Goal: Task Accomplishment & Management: Manage account settings

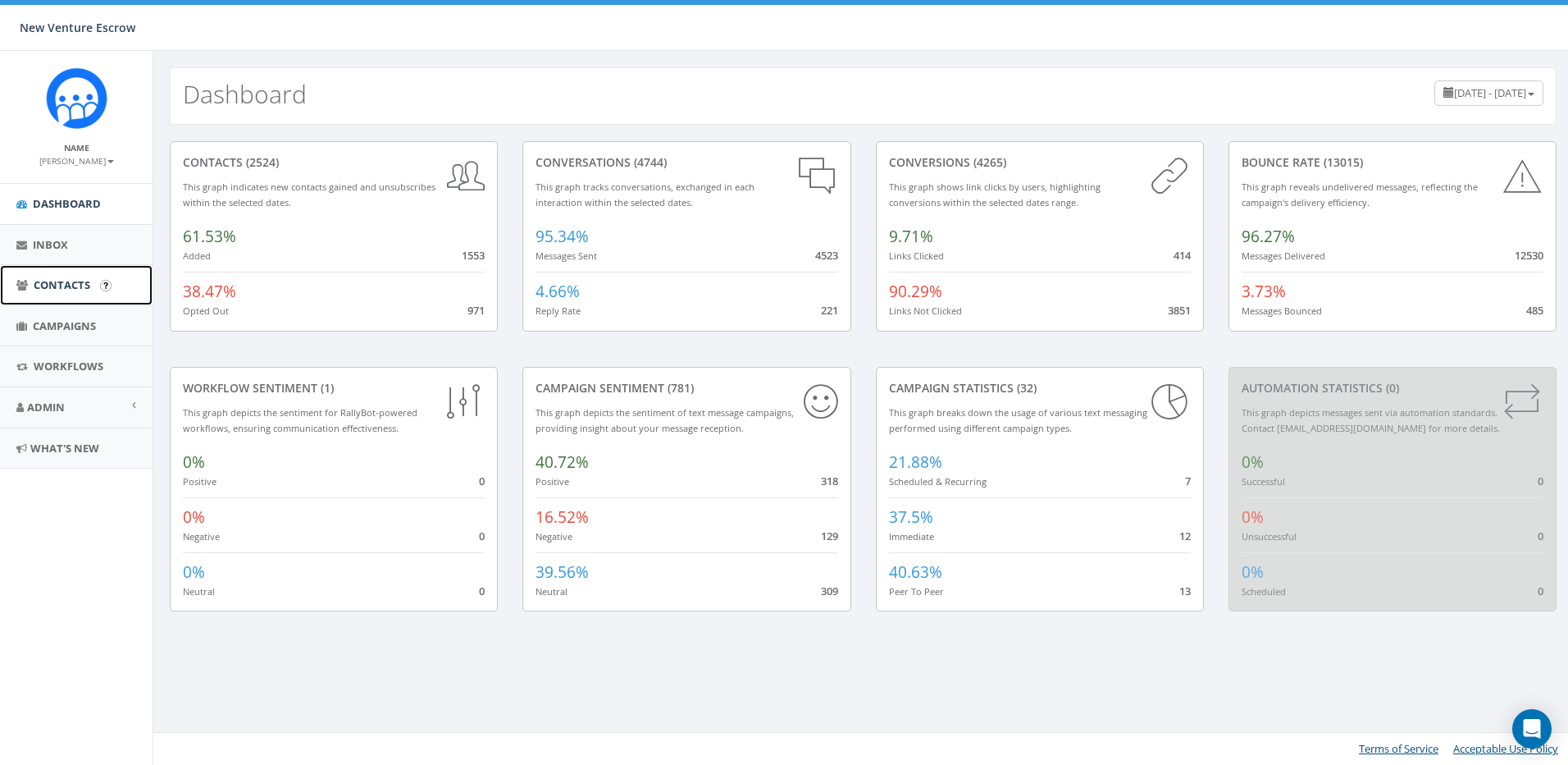
click at [71, 283] on span "Contacts" at bounding box center [62, 285] width 57 height 15
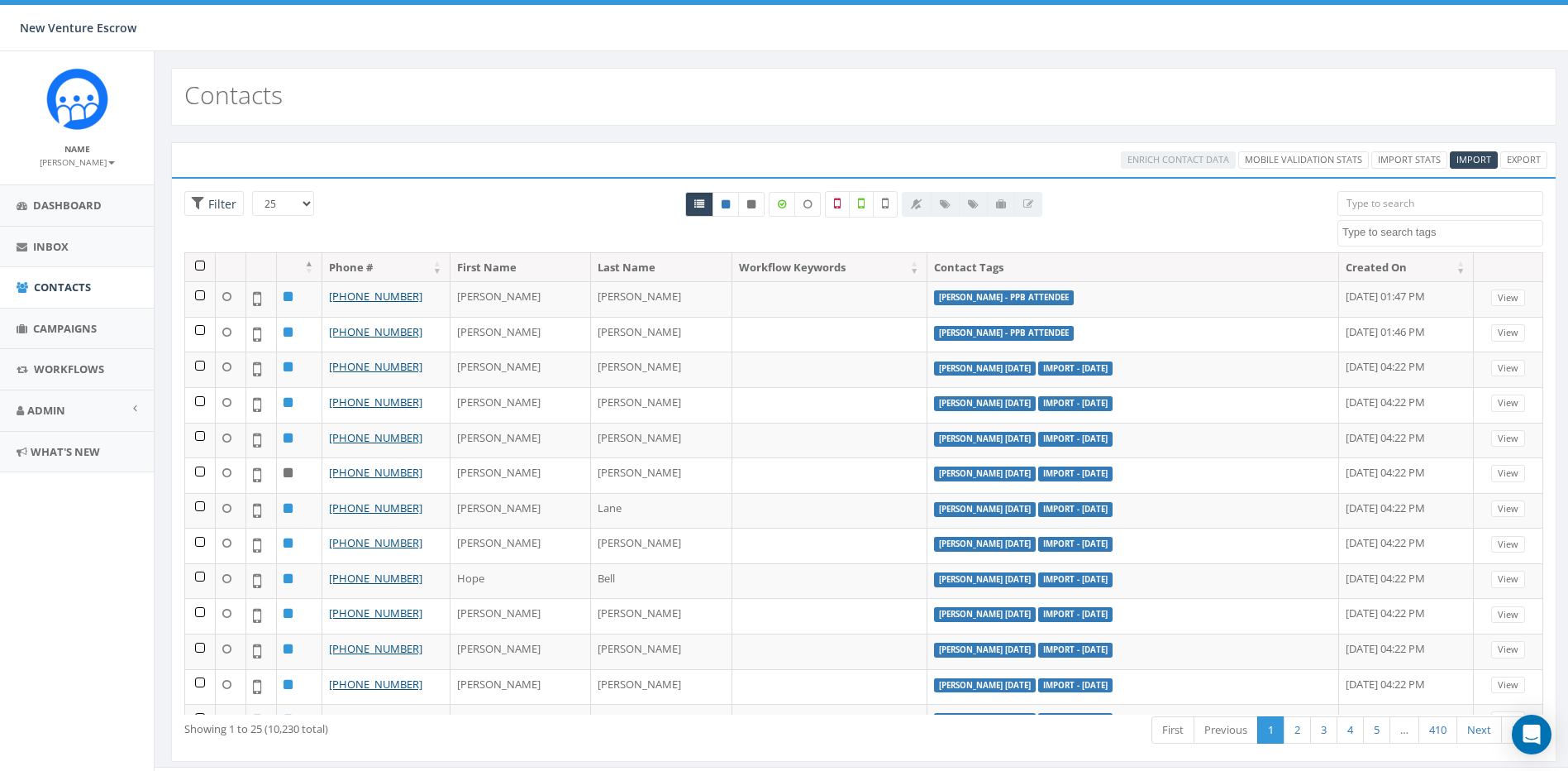
select select
click at [1420, 156] on link "Import Stats" at bounding box center [1409, 160] width 76 height 17
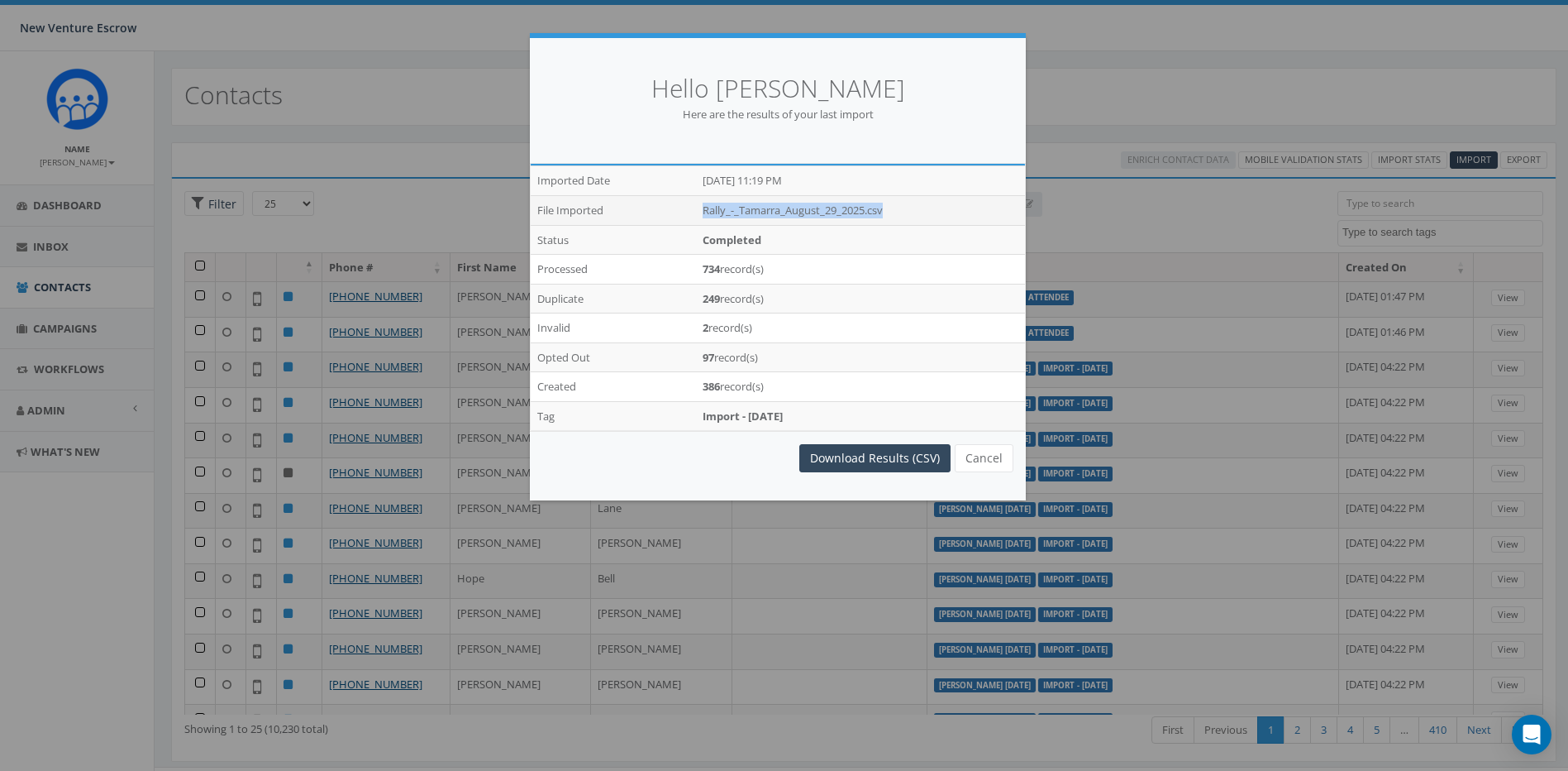
drag, startPoint x: 690, startPoint y: 207, endPoint x: 933, endPoint y: 212, distance: 243.1
click at [933, 212] on tr "File Imported Rally_-_Tamarra_August_29_2025.csv" at bounding box center [778, 211] width 494 height 30
click at [933, 212] on td "Rally_-_Tamarra_August_29_2025.csv" at bounding box center [860, 211] width 329 height 30
click at [863, 456] on link "Download Results (CSV)" at bounding box center [874, 458] width 151 height 28
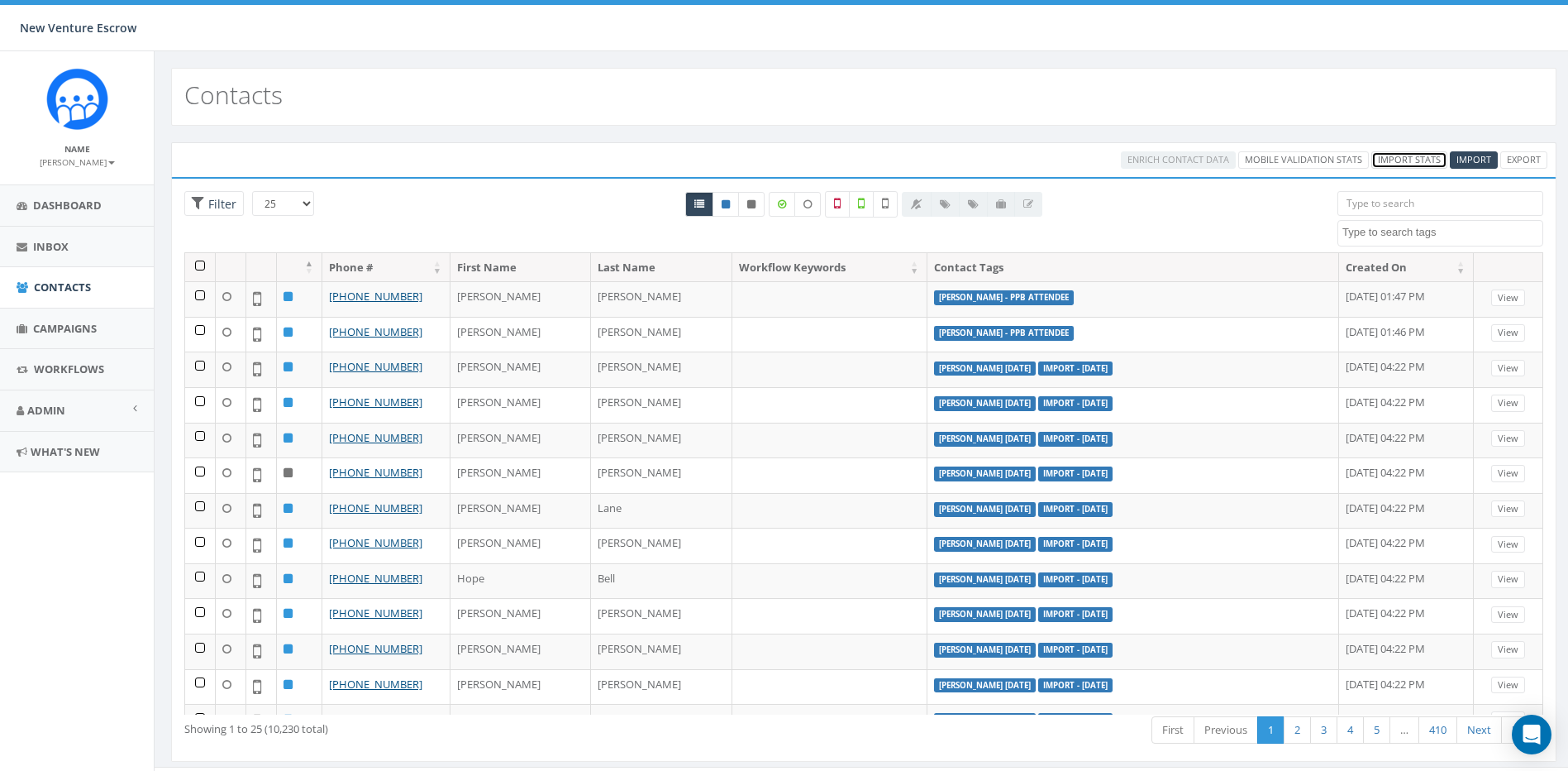
click at [1414, 161] on link "Import Stats" at bounding box center [1409, 160] width 76 height 17
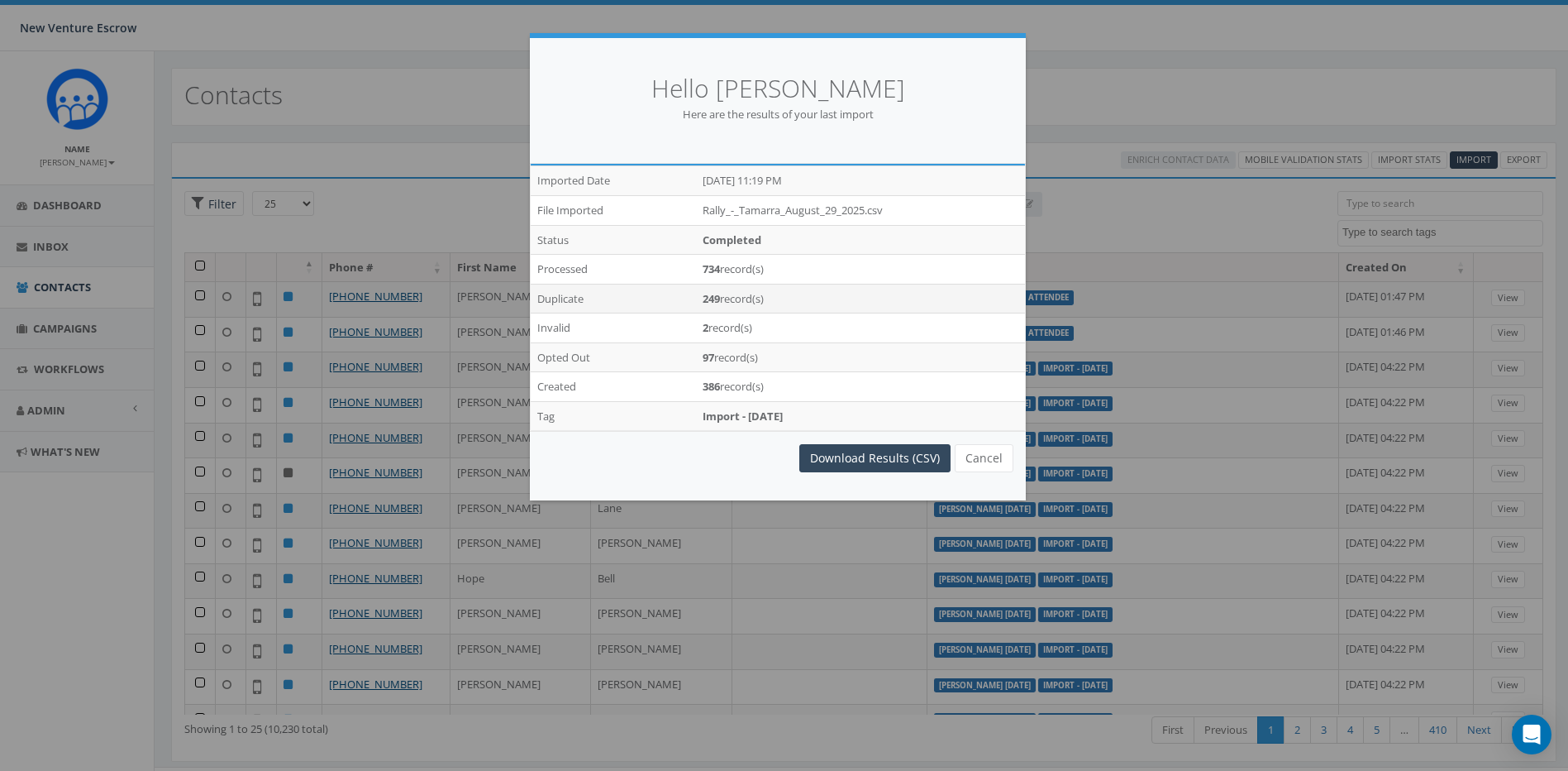
drag, startPoint x: 775, startPoint y: 304, endPoint x: 688, endPoint y: 298, distance: 87.2
click at [688, 298] on tr "Duplicate 249 record(s)" at bounding box center [778, 299] width 494 height 30
click at [690, 298] on td "Duplicate" at bounding box center [614, 299] width 165 height 30
click at [986, 452] on button "Cancel" at bounding box center [984, 458] width 58 height 28
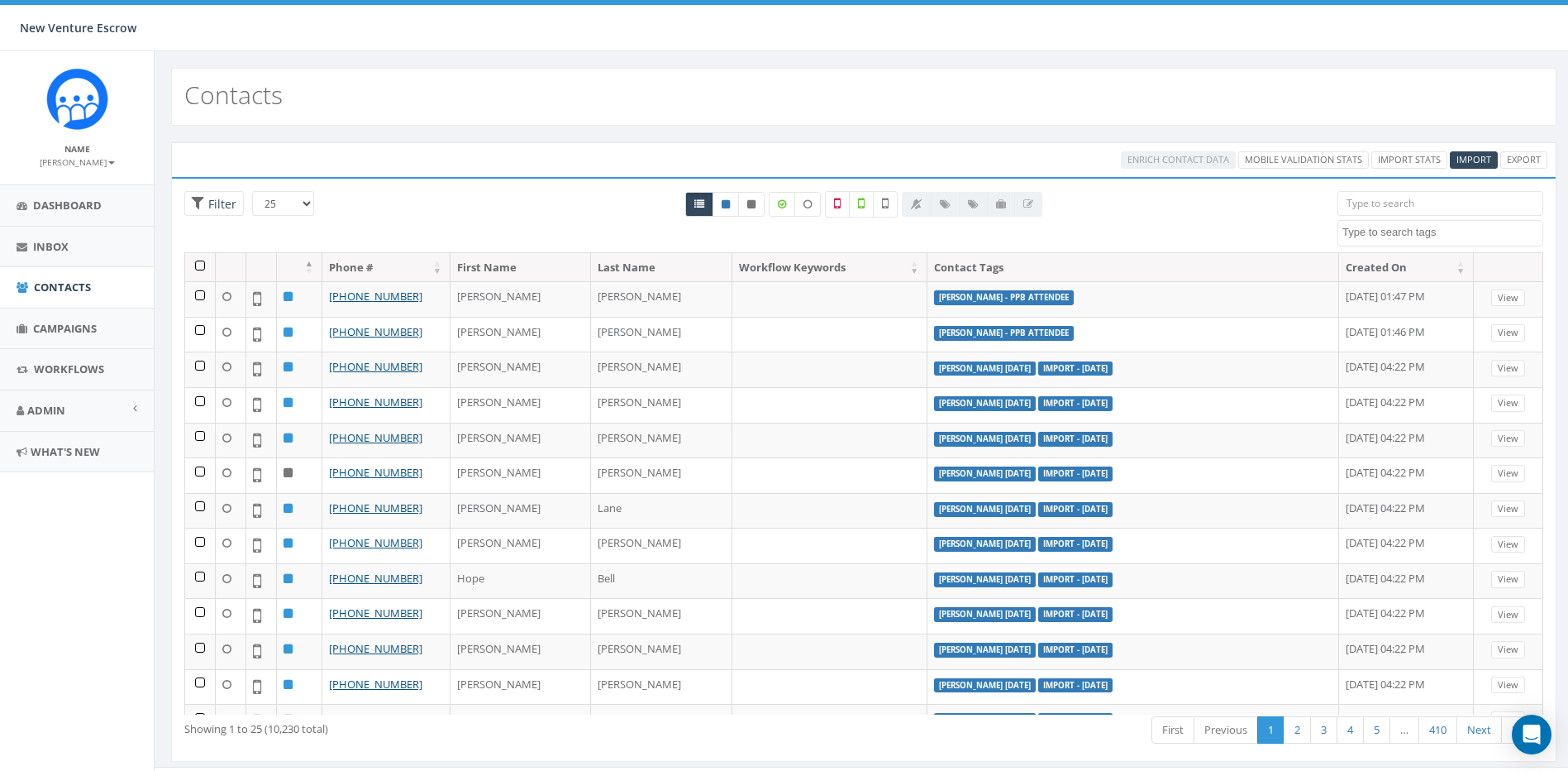
click at [1368, 202] on input "search" at bounding box center [1440, 203] width 206 height 24
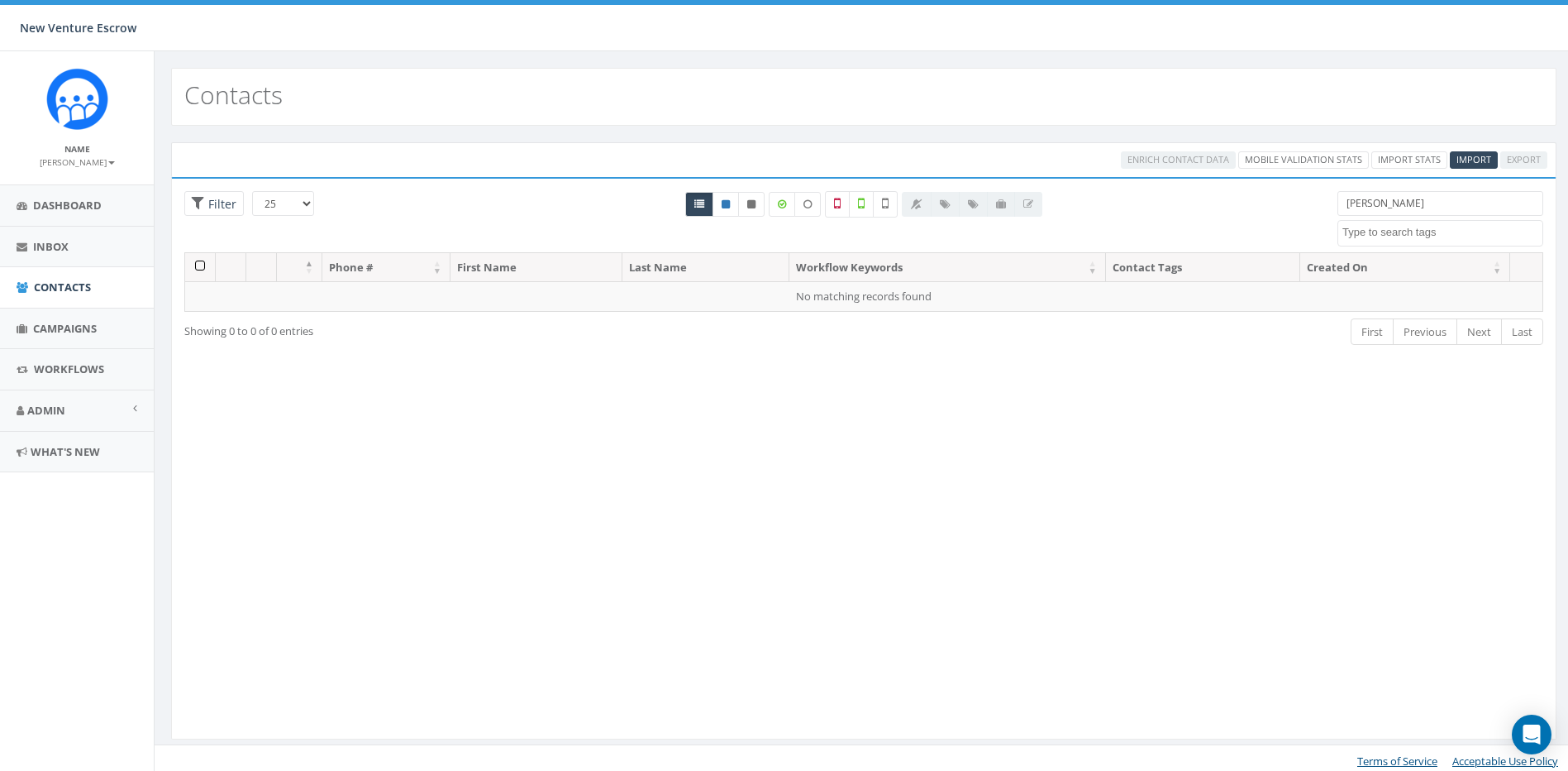
drag, startPoint x: 1403, startPoint y: 209, endPoint x: 1381, endPoint y: 211, distance: 22.1
click at [1381, 211] on input "sean fefen" at bounding box center [1440, 203] width 206 height 24
drag, startPoint x: 1409, startPoint y: 208, endPoint x: 1310, endPoint y: 218, distance: 99.5
click at [1315, 216] on div "25 50 100 Filter All 0 contact(s) on current page All 1 contact(s) filtered sea…" at bounding box center [864, 221] width 1384 height 61
type input "feeney"
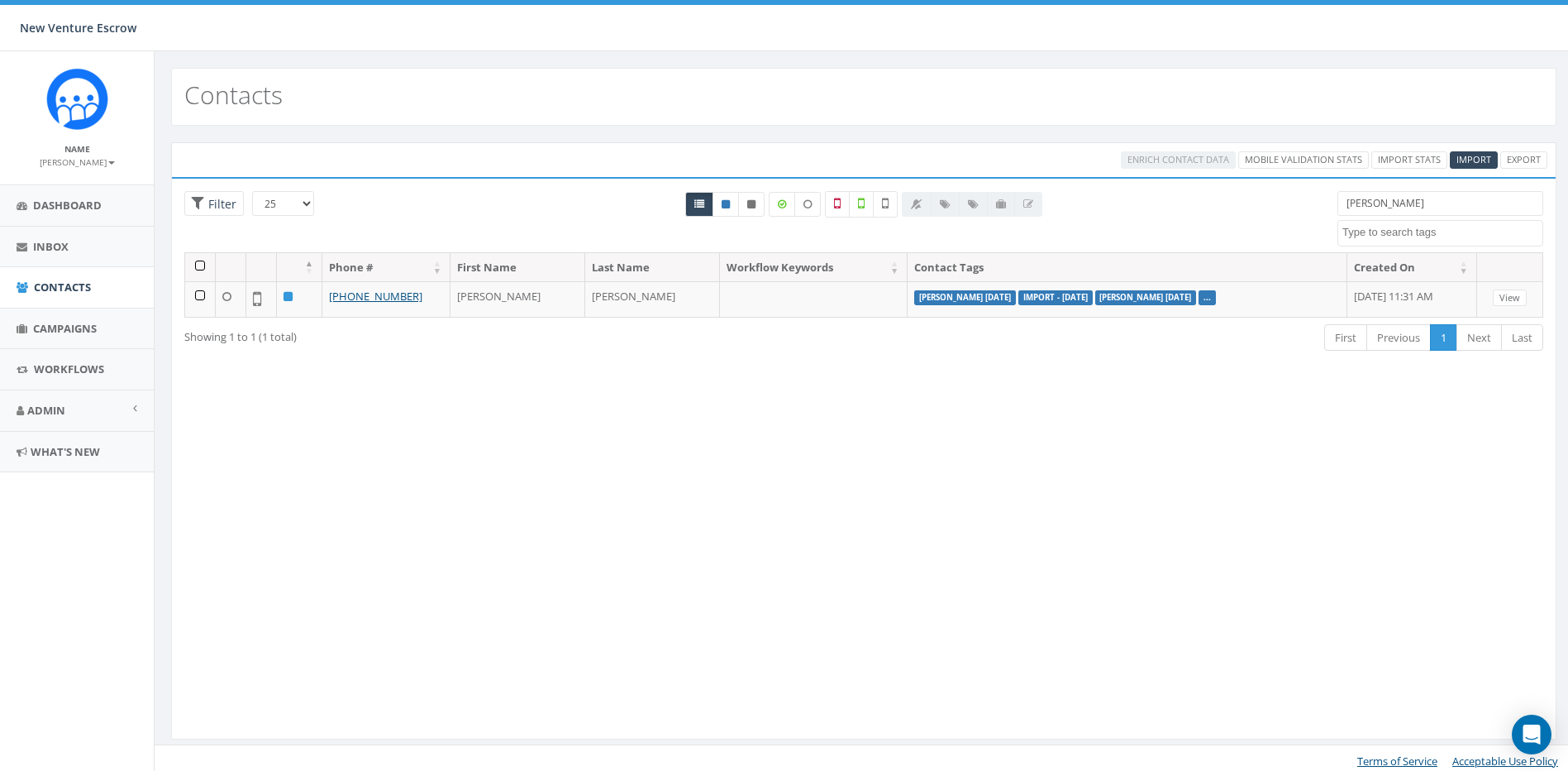
drag, startPoint x: 1309, startPoint y: 205, endPoint x: 1281, endPoint y: 209, distance: 28.3
click at [1288, 205] on div "25 50 100 Filter All 0 contact(s) on current page All 1 contact(s) filtered fee…" at bounding box center [864, 221] width 1384 height 61
click at [1017, 485] on div "Loading the filters, please wait!! Phone Number is is not First Name is is not …" at bounding box center [864, 458] width 1386 height 562
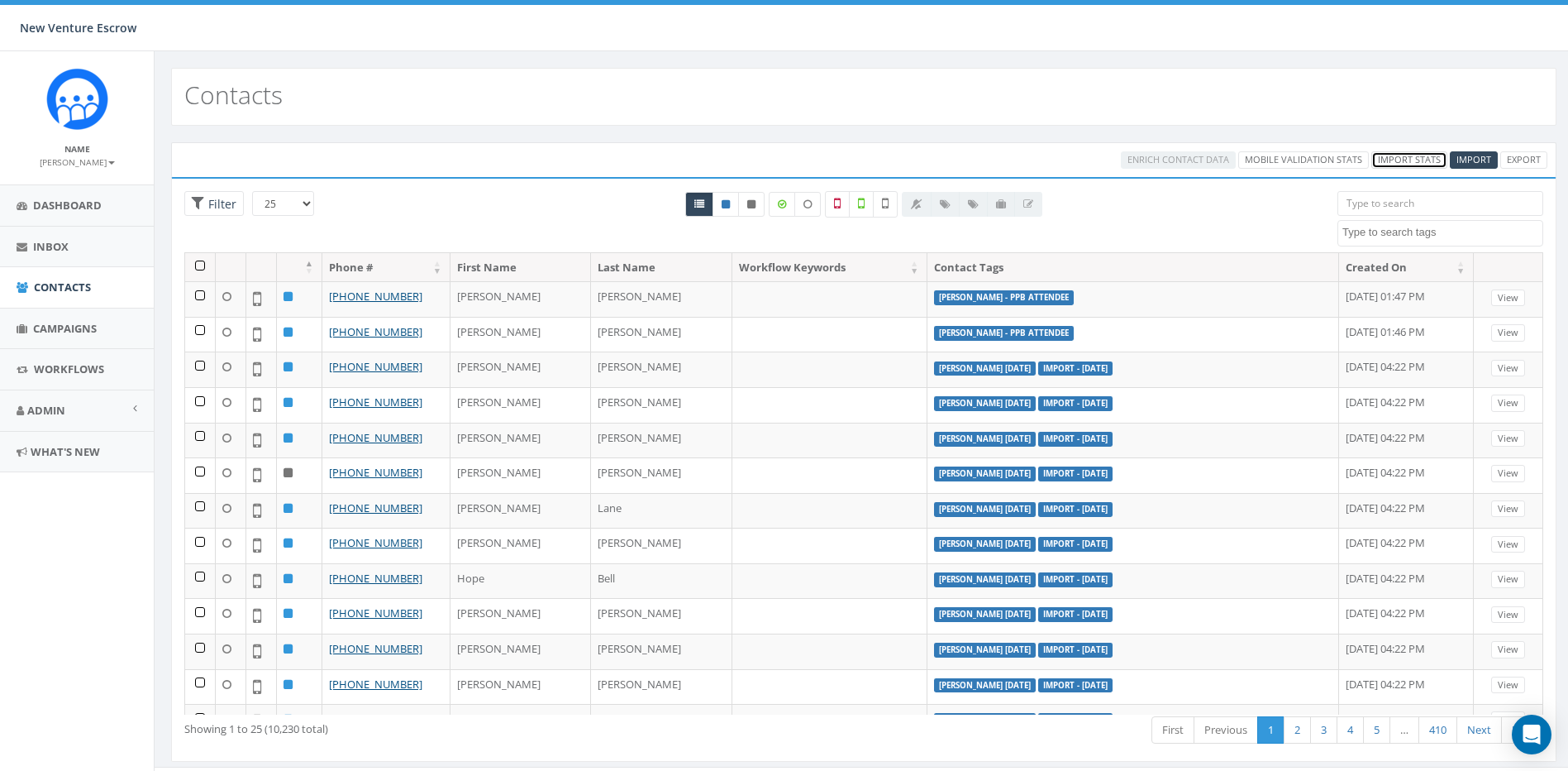
click at [1388, 162] on link "Import Stats" at bounding box center [1409, 160] width 76 height 17
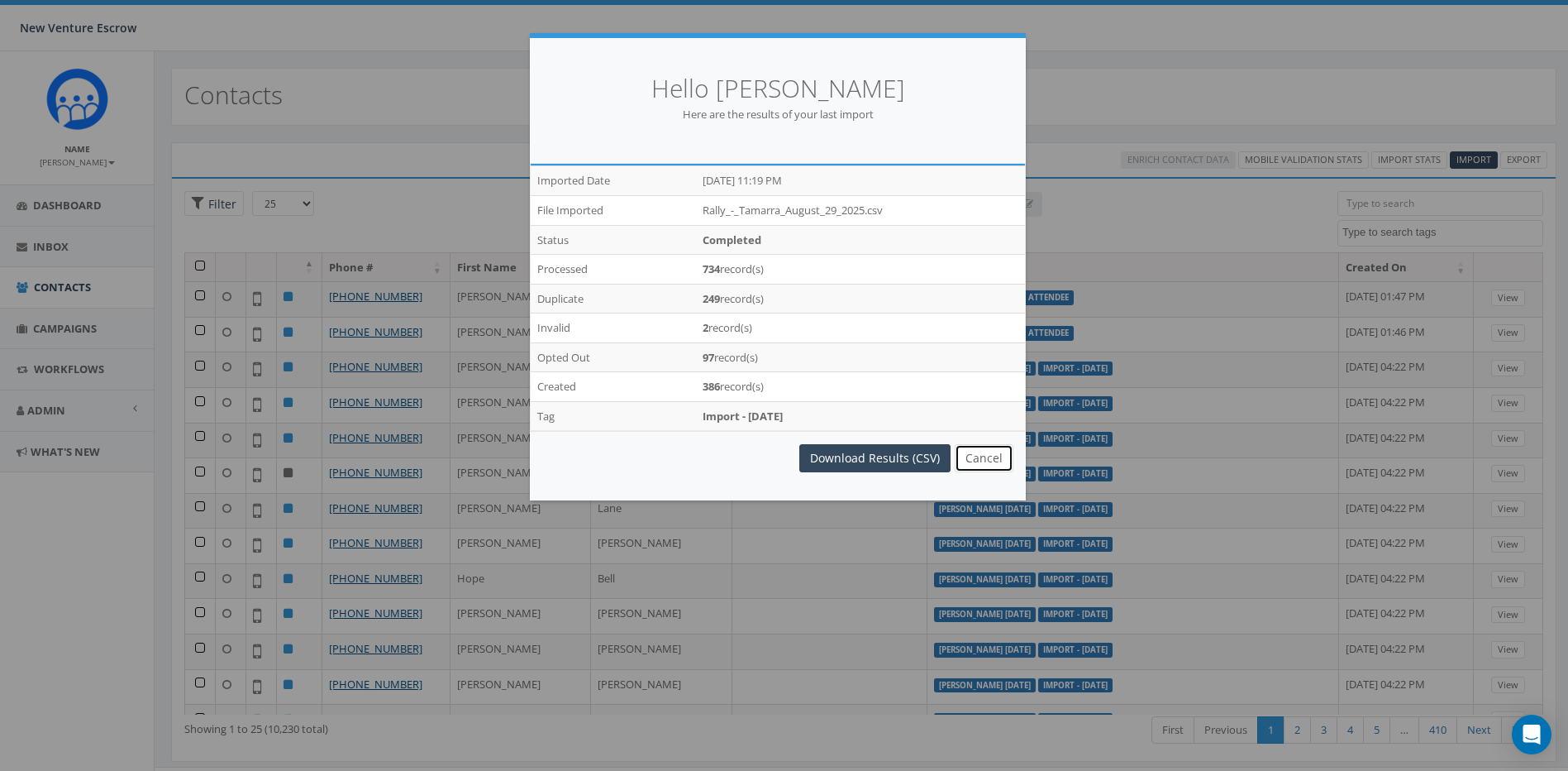
click at [984, 463] on button "Cancel" at bounding box center [984, 458] width 58 height 28
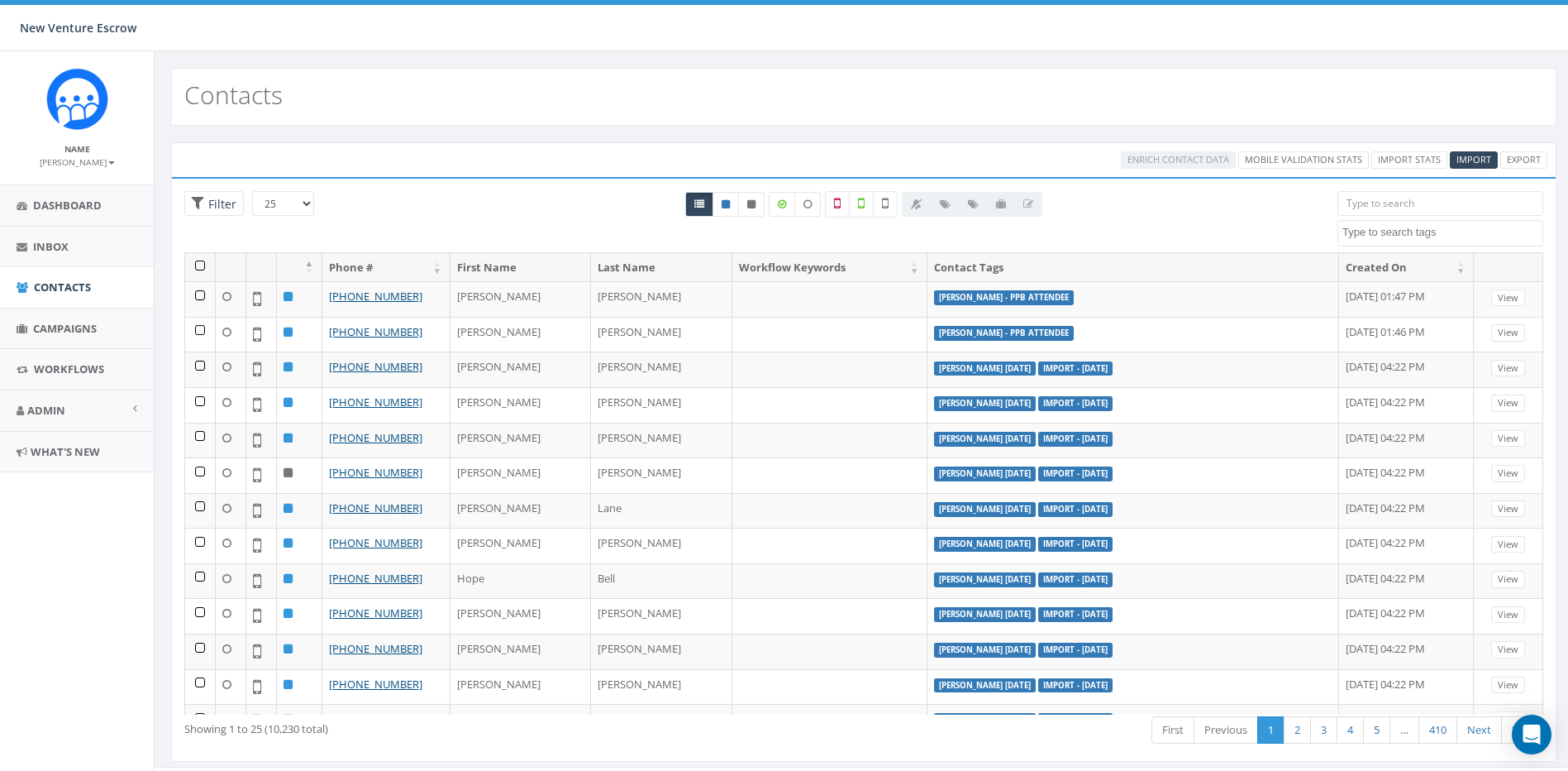
click at [1402, 212] on input "search" at bounding box center [1440, 203] width 206 height 24
type input "naomi"
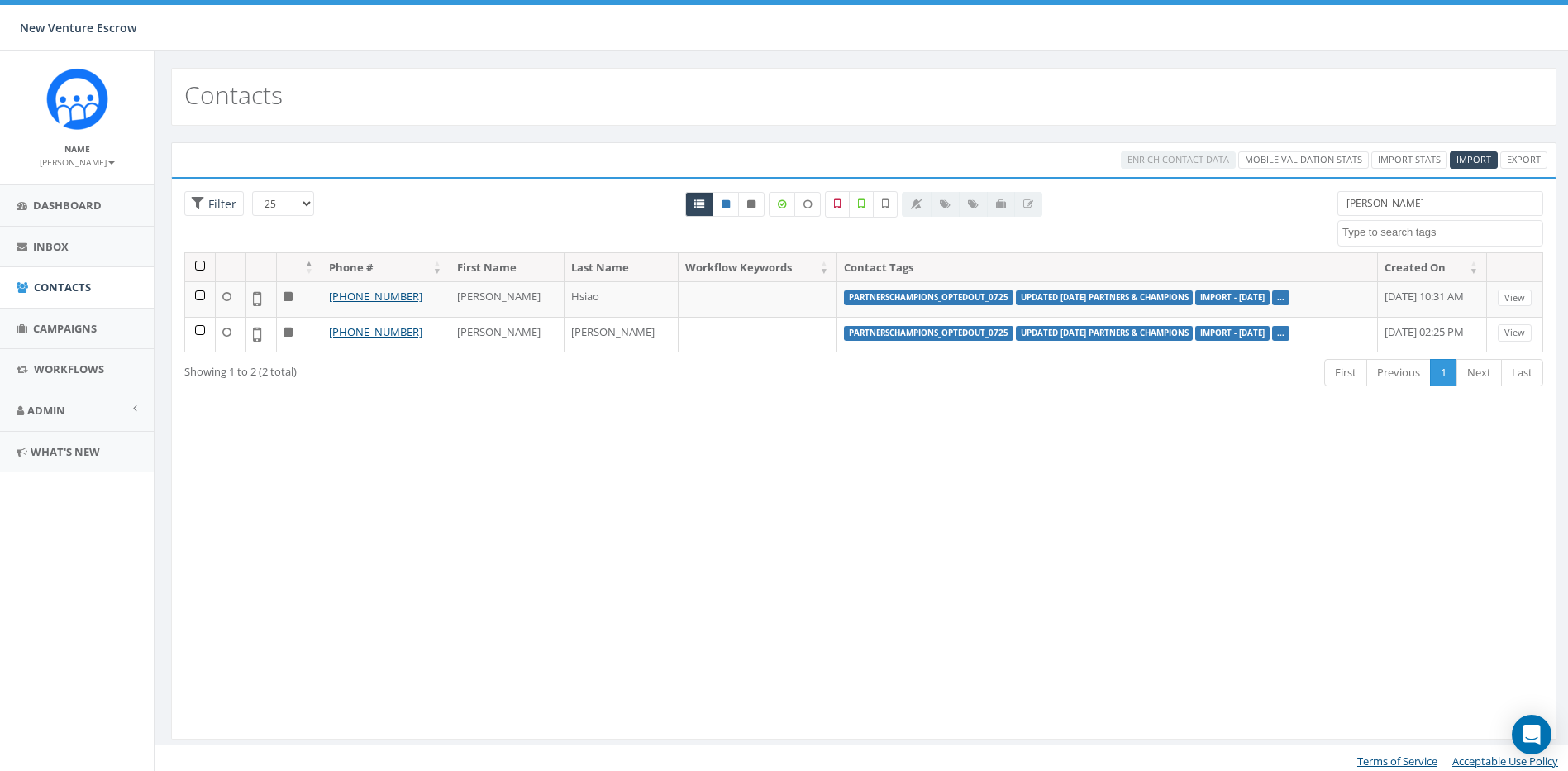
drag, startPoint x: 1424, startPoint y: 206, endPoint x: 1264, endPoint y: 199, distance: 160.2
click at [1264, 199] on div "25 50 100 Filter All 0 contact(s) on current page All 2 contact(s) filtered nao…" at bounding box center [864, 221] width 1384 height 61
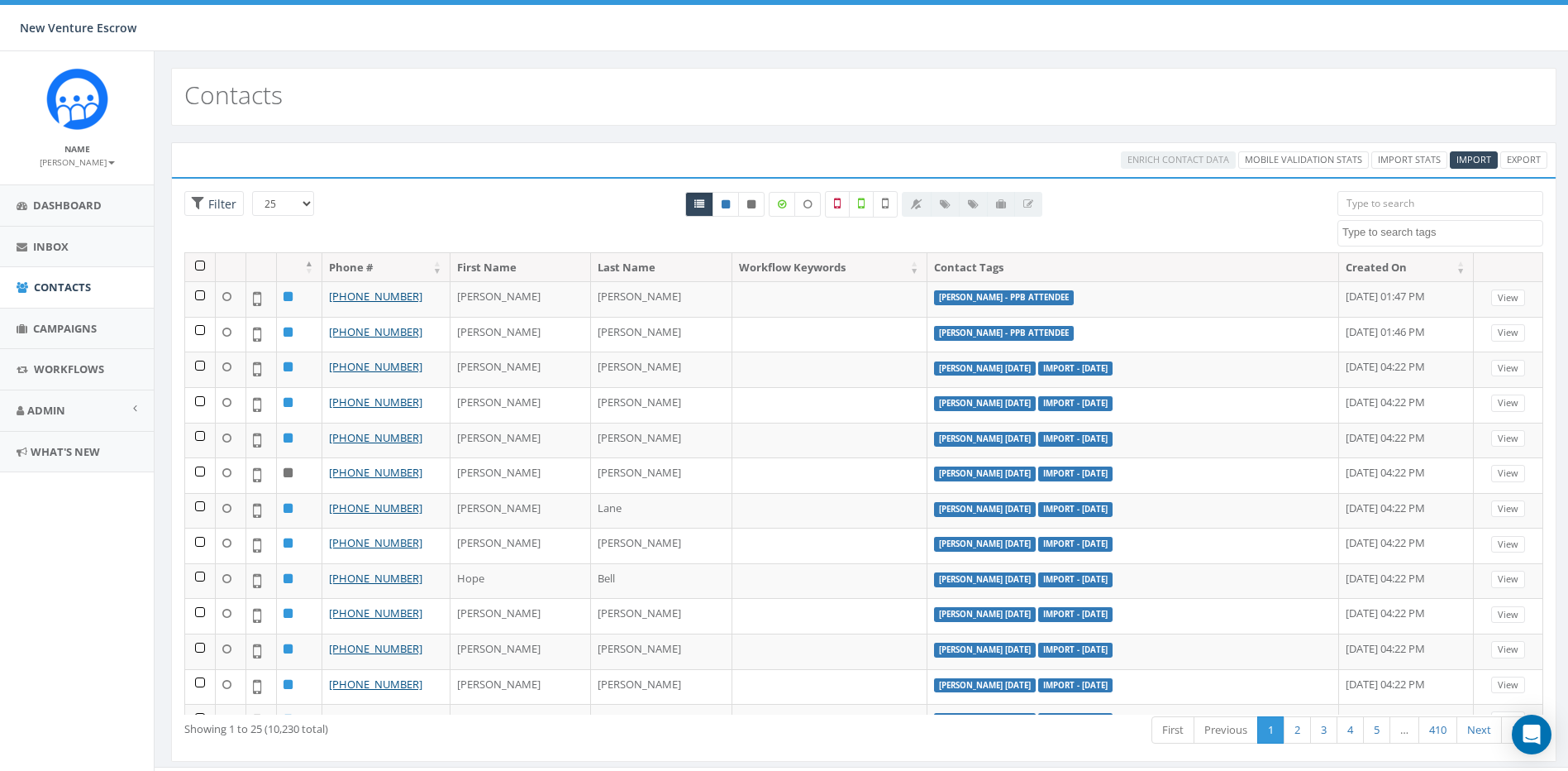
click at [1032, 69] on div "Contacts" at bounding box center [864, 97] width 1386 height 58
click at [1379, 204] on input "search" at bounding box center [1440, 203] width 206 height 24
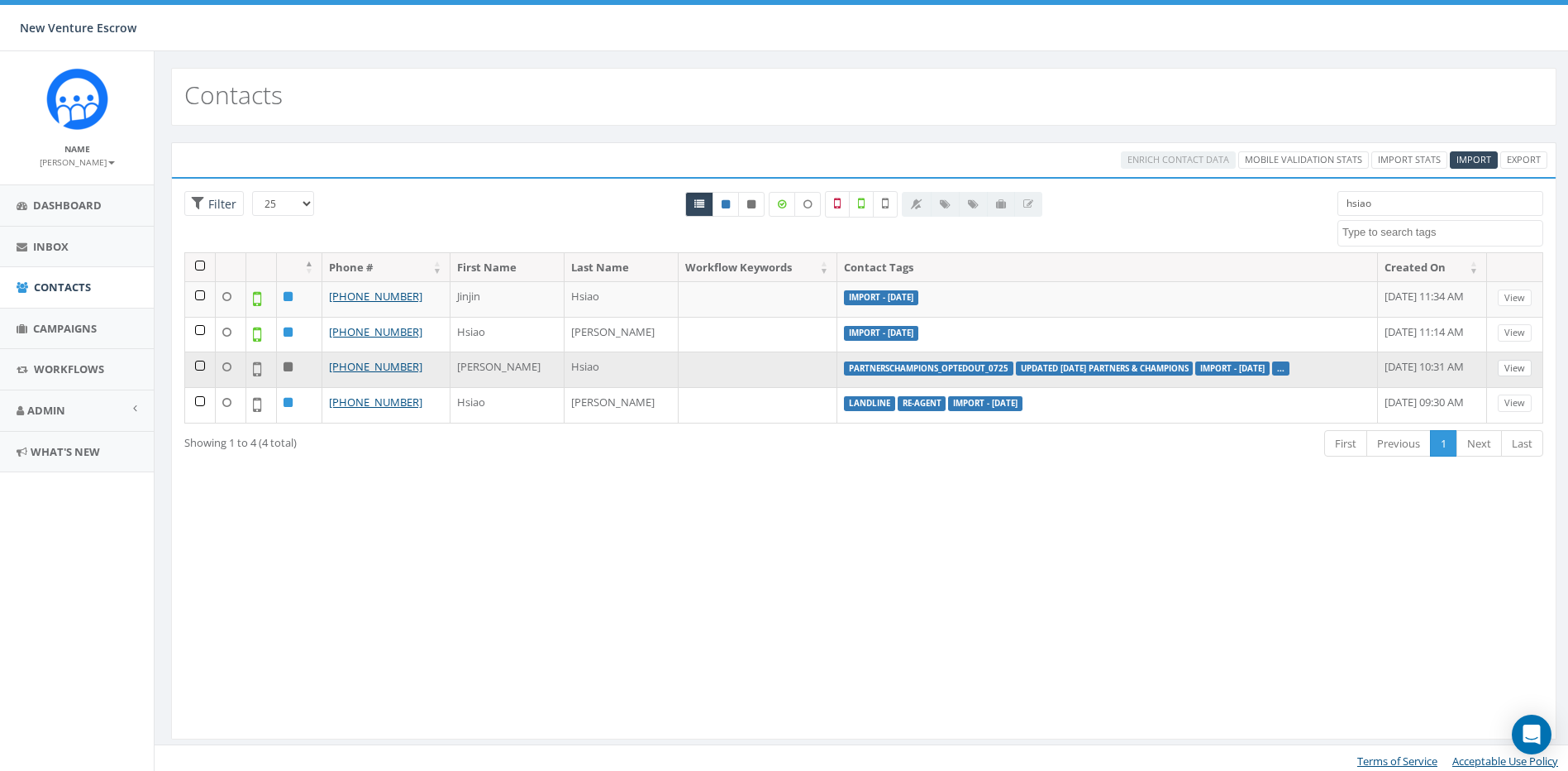
type input "hsiao"
click at [1518, 371] on link "View" at bounding box center [1515, 369] width 34 height 17
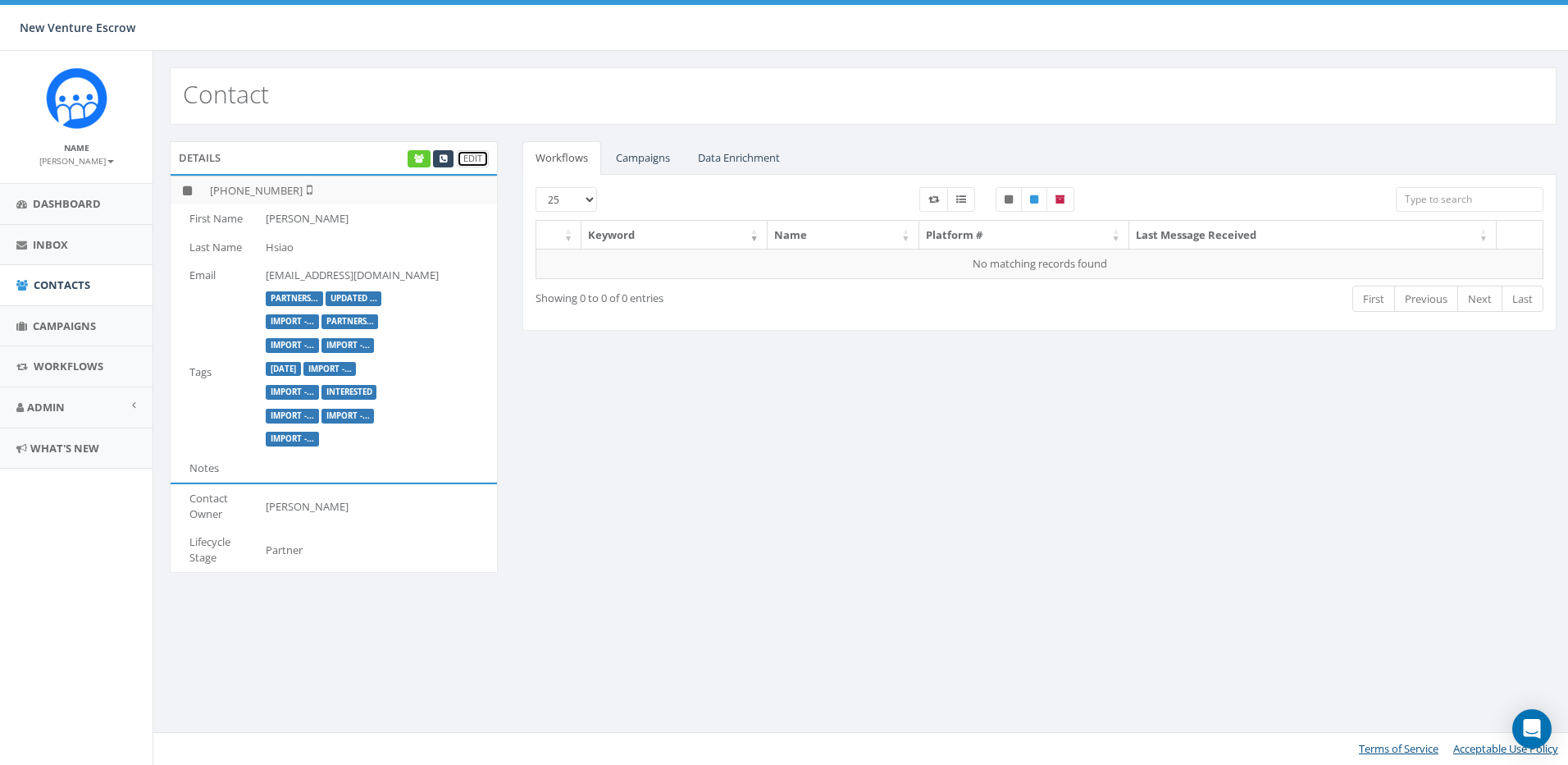
click at [475, 160] on link "Edit" at bounding box center [473, 159] width 32 height 17
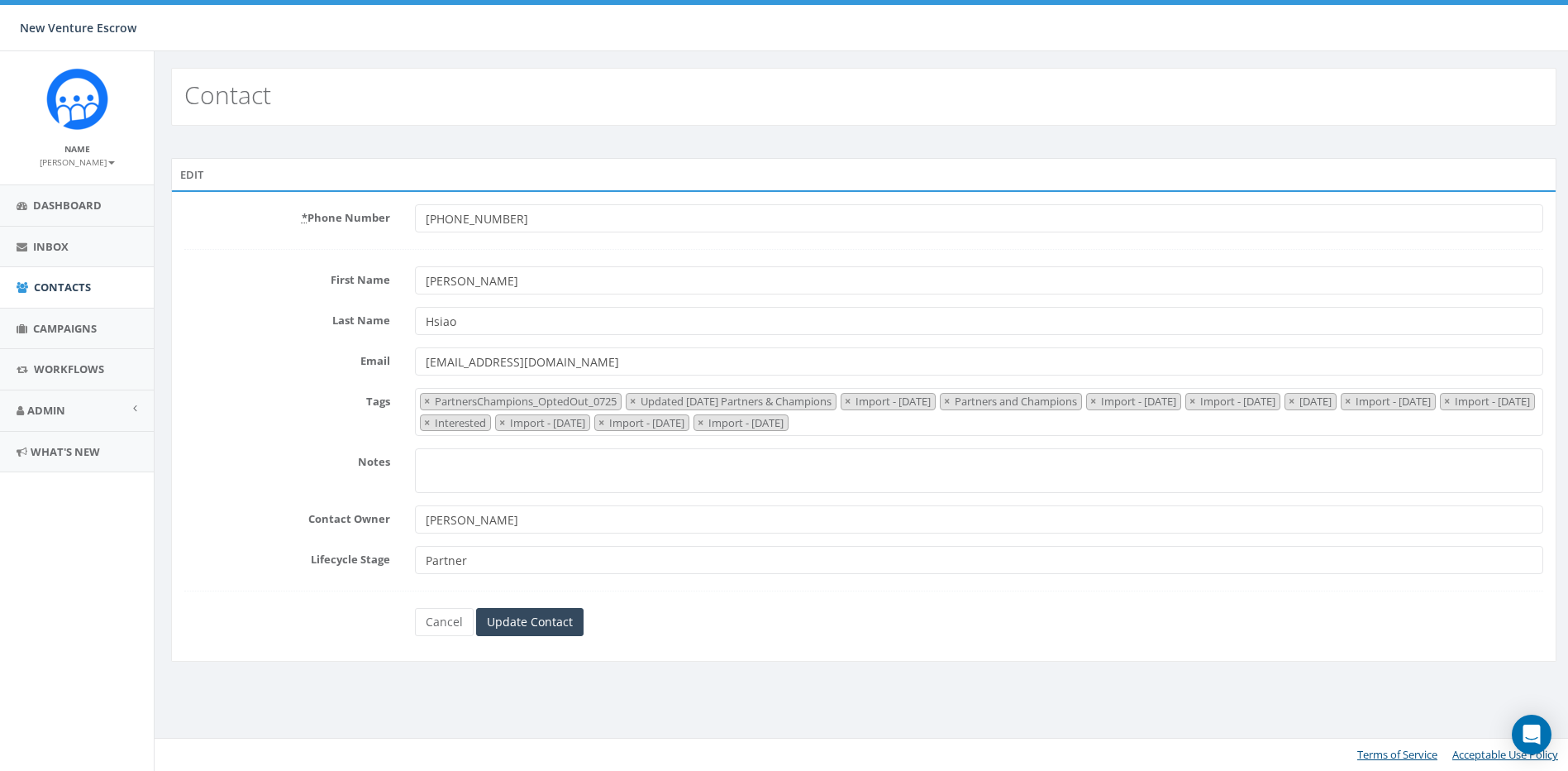
select select "PartnersChampions_OptedOut_0725"
click at [431, 628] on link "Cancel" at bounding box center [446, 622] width 58 height 28
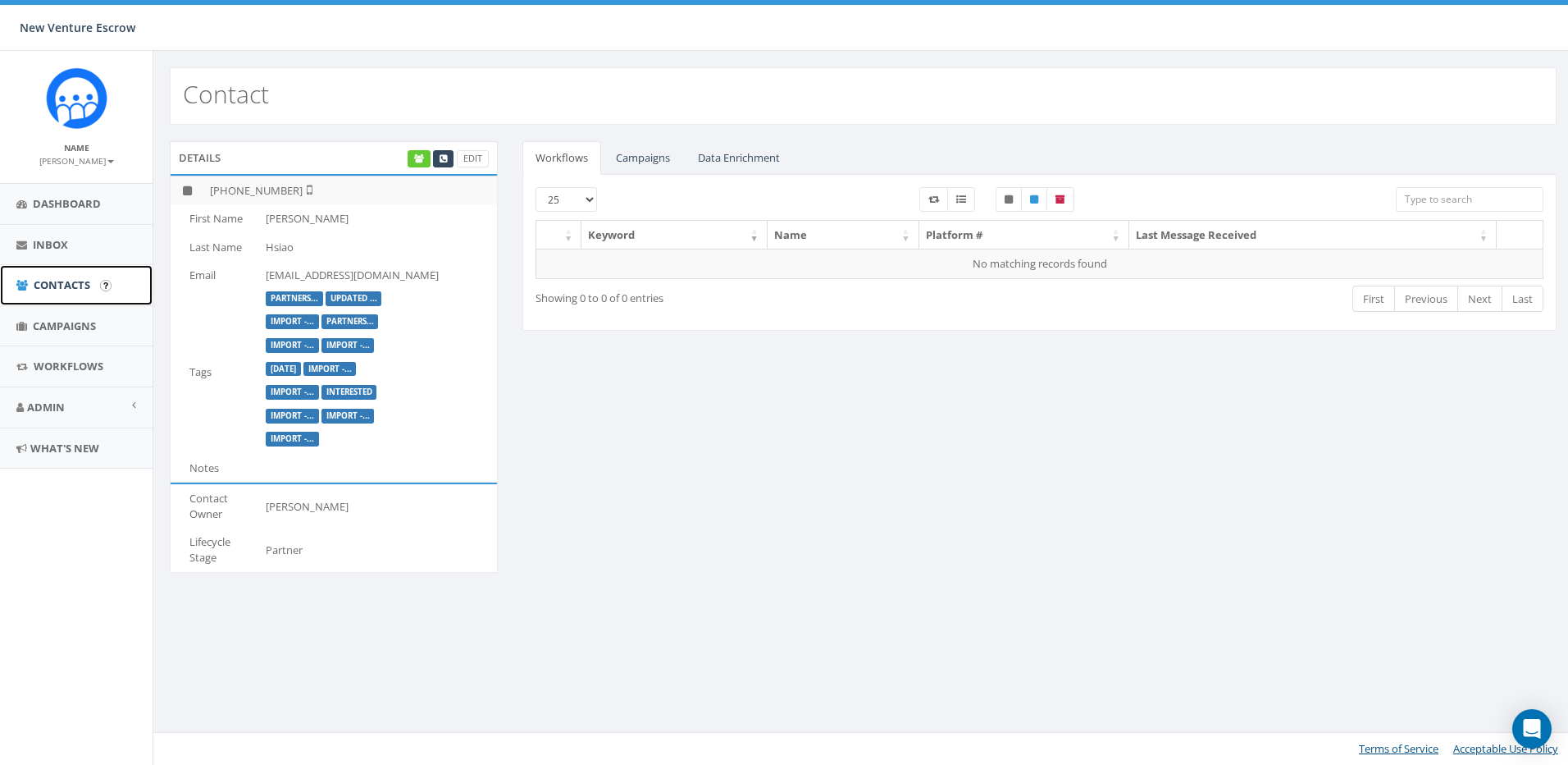
click at [69, 289] on span "Contacts" at bounding box center [62, 285] width 57 height 15
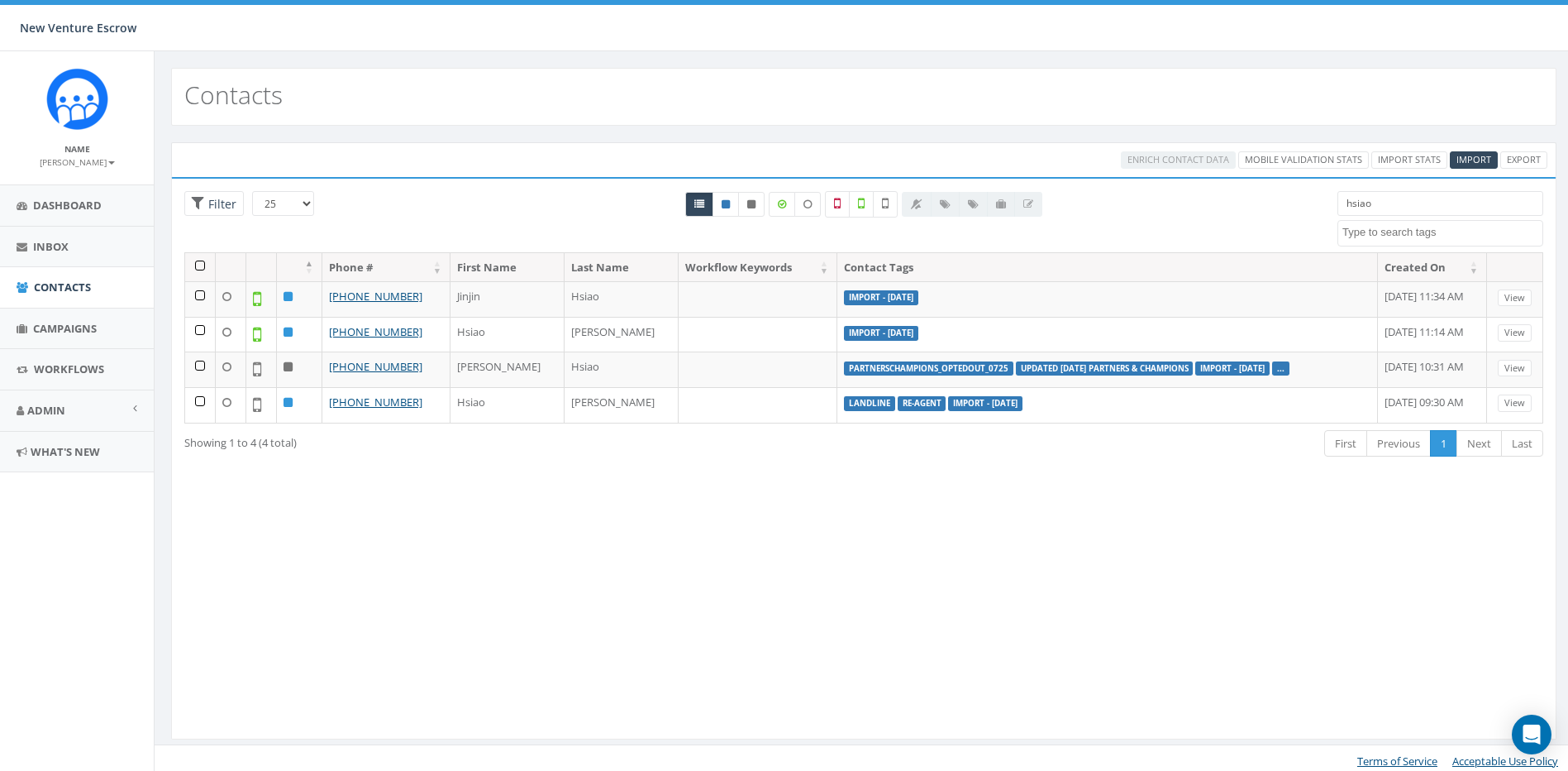
select select
click at [1437, 160] on link "Import Stats" at bounding box center [1409, 160] width 76 height 17
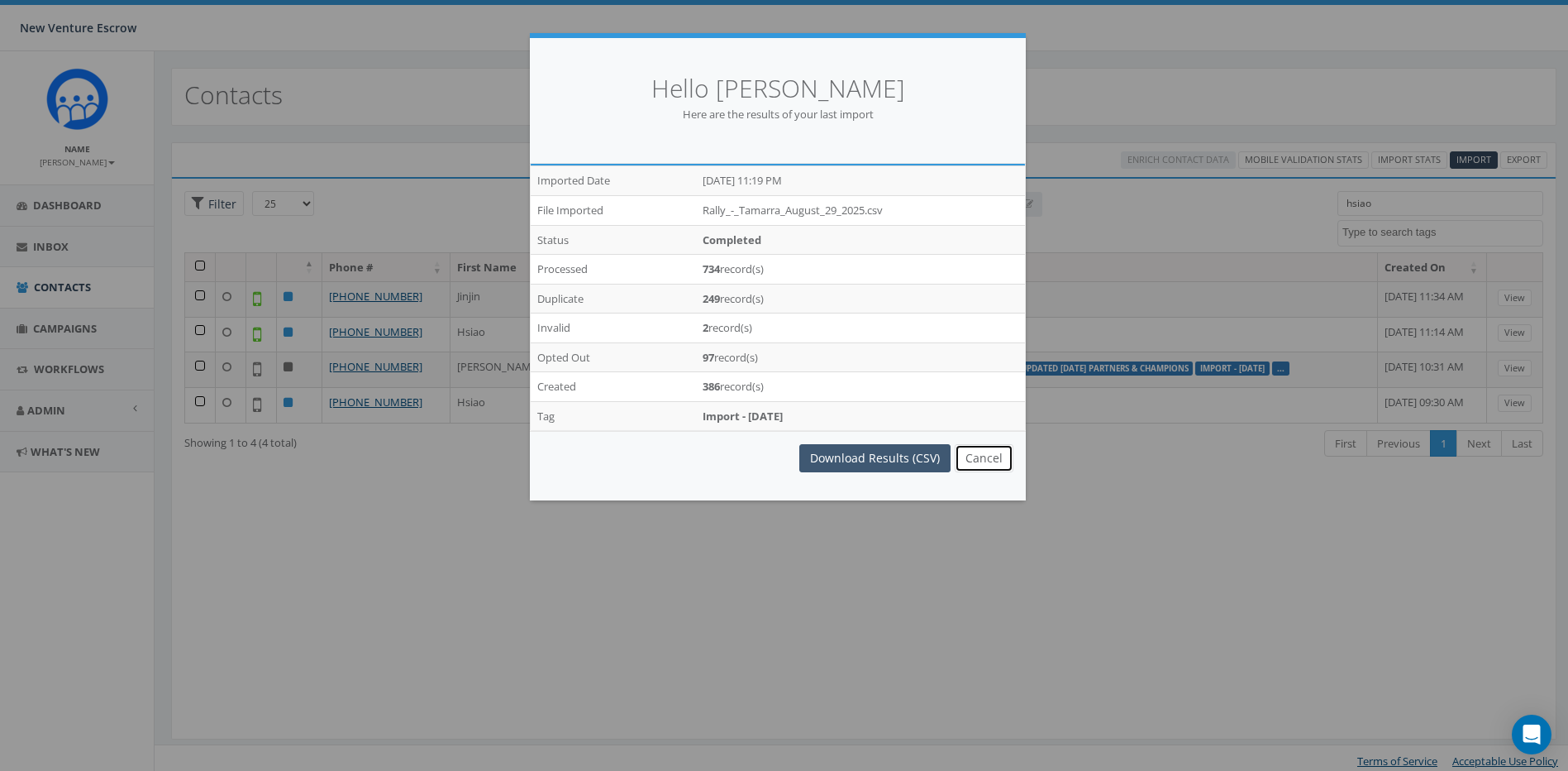
drag, startPoint x: 977, startPoint y: 464, endPoint x: 950, endPoint y: 417, distance: 54.2
click at [977, 464] on button "Cancel" at bounding box center [984, 458] width 58 height 28
